Goal: Information Seeking & Learning: Find specific page/section

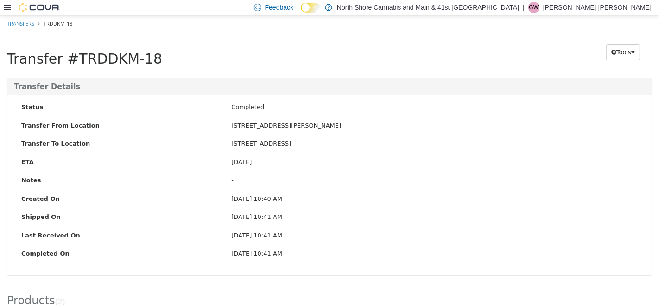
scroll to position [82, 0]
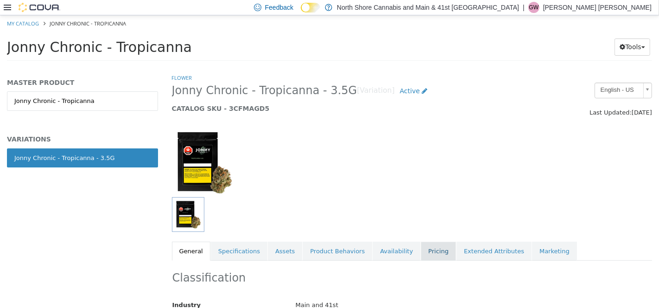
click at [421, 247] on link "Pricing" at bounding box center [438, 250] width 35 height 19
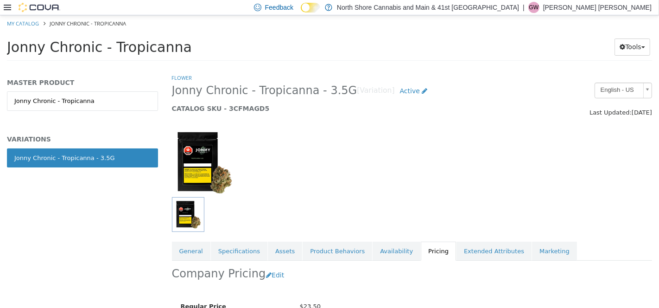
scroll to position [96, 0]
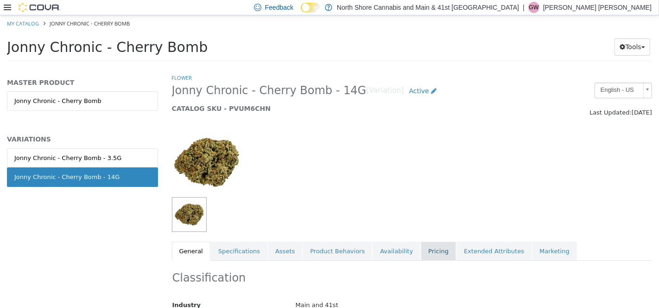
click at [426, 257] on link "Pricing" at bounding box center [438, 250] width 35 height 19
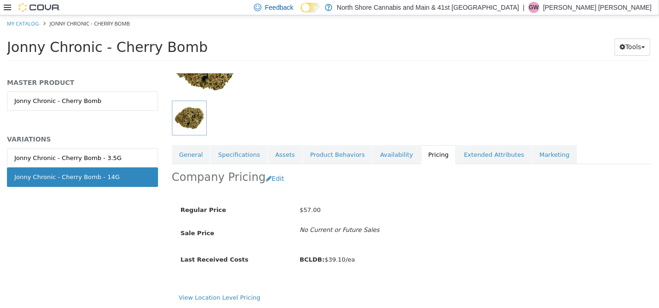
scroll to position [95, 0]
